Goal: Navigation & Orientation: Find specific page/section

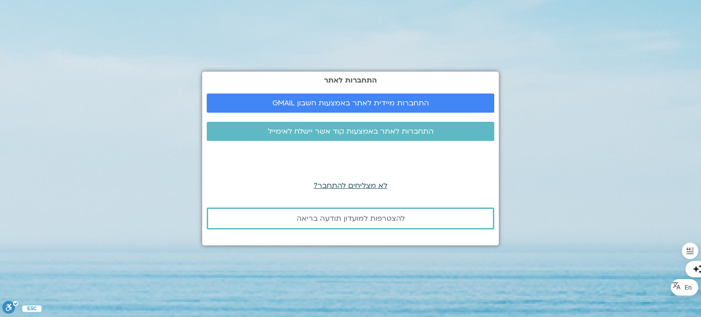
click at [342, 184] on span "לא מצליחים להתחבר?" at bounding box center [351, 186] width 74 height 10
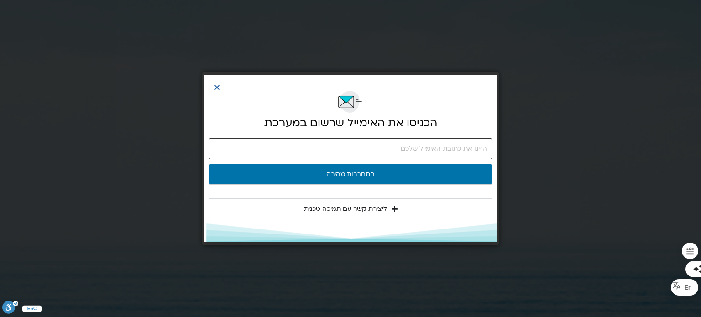
click at [360, 154] on input "email" at bounding box center [350, 148] width 283 height 21
type input "relocate4you@gmail.com"
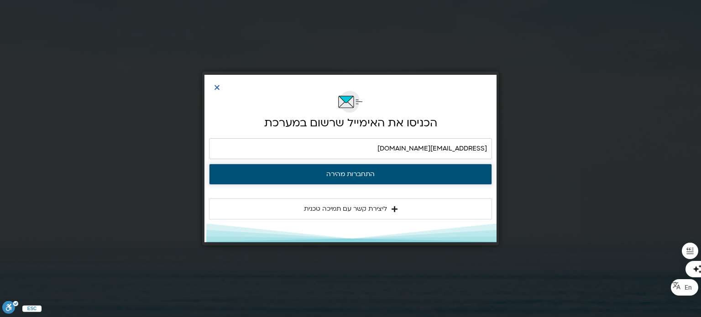
click at [395, 175] on button "התחברות מהירה" at bounding box center [350, 174] width 283 height 21
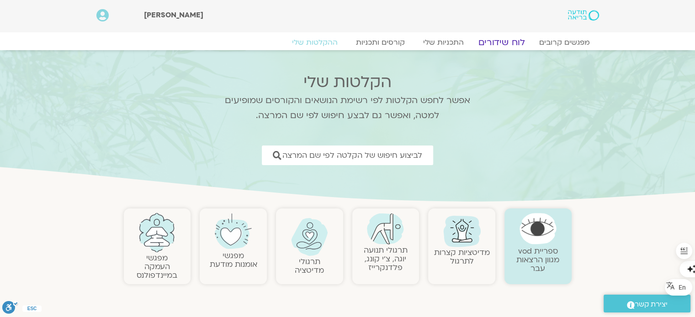
click at [508, 45] on link "לוח שידורים" at bounding box center [501, 42] width 68 height 11
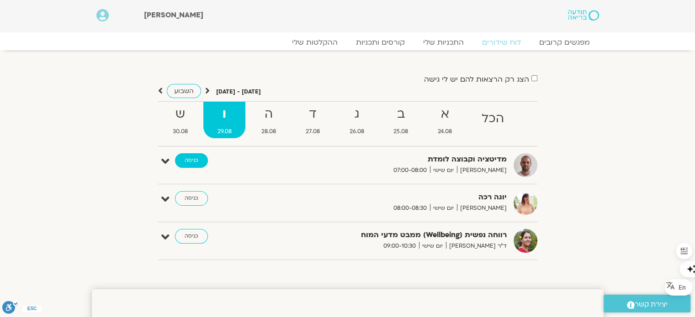
click at [189, 160] on link "כניסה" at bounding box center [191, 160] width 33 height 15
